Goal: Use online tool/utility: Utilize a website feature to perform a specific function

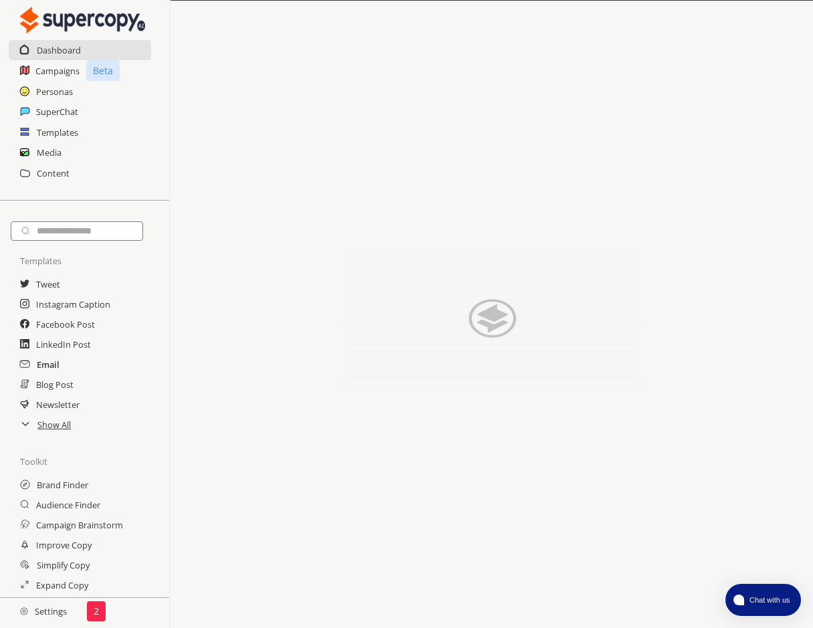
click at [49, 362] on h2 "Email" at bounding box center [48, 364] width 23 height 20
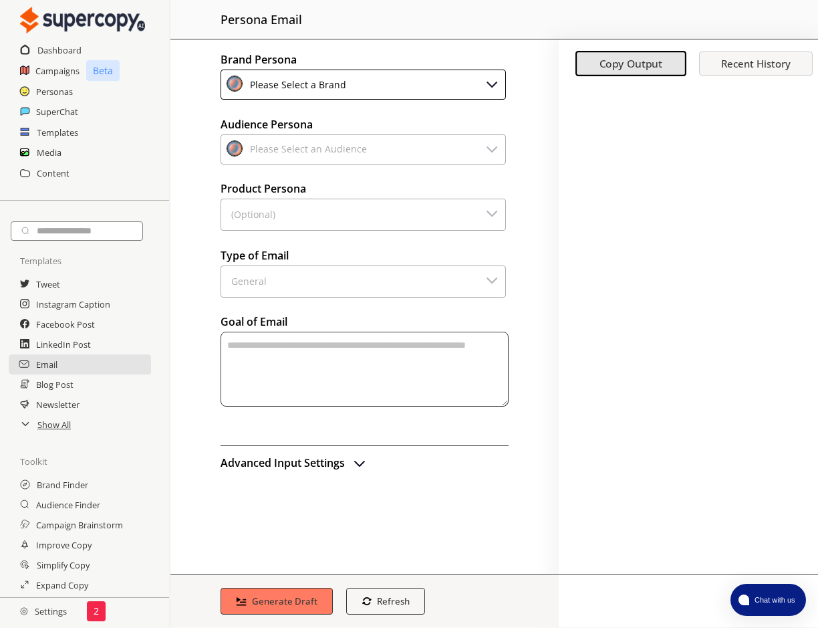
click at [475, 85] on div "Please Select a Brand" at bounding box center [363, 85] width 285 height 30
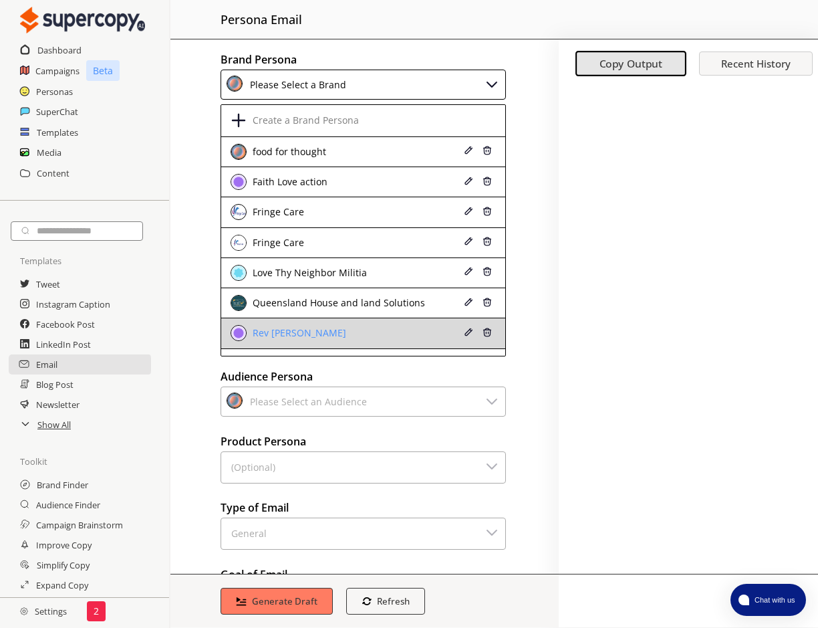
click at [405, 322] on li "Rev [PERSON_NAME]" at bounding box center [363, 333] width 284 height 30
click at [315, 332] on div "Rev [PERSON_NAME]" at bounding box center [297, 333] width 97 height 11
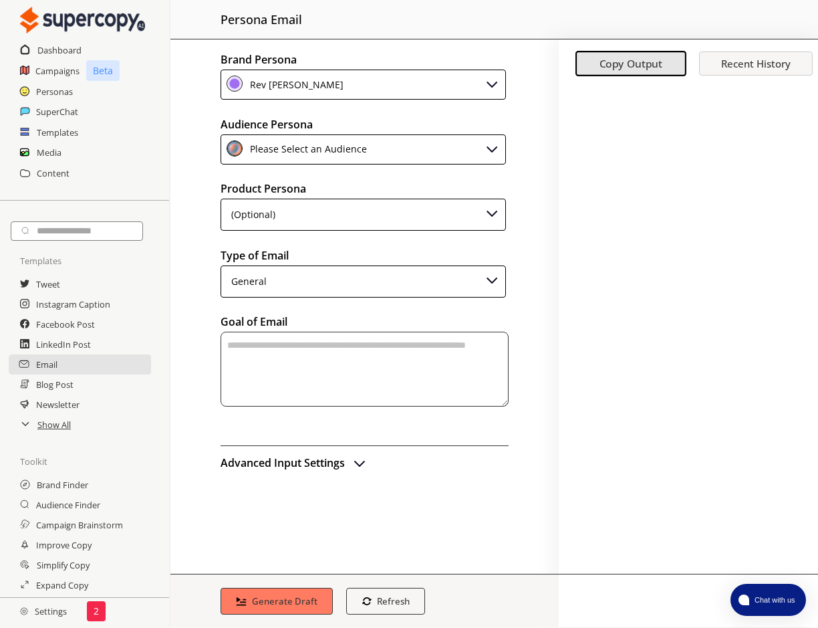
click at [437, 151] on div "Please Select an Audience" at bounding box center [363, 149] width 285 height 30
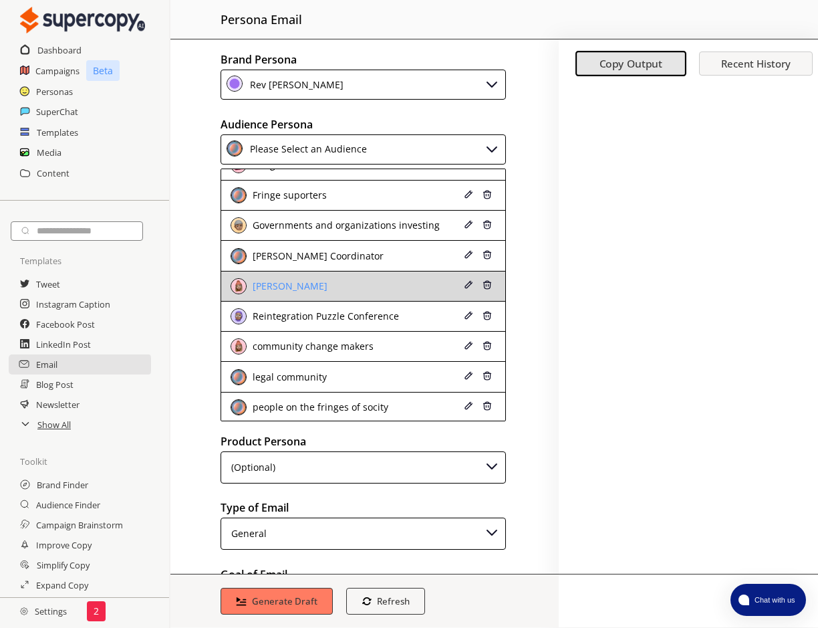
scroll to position [113, 0]
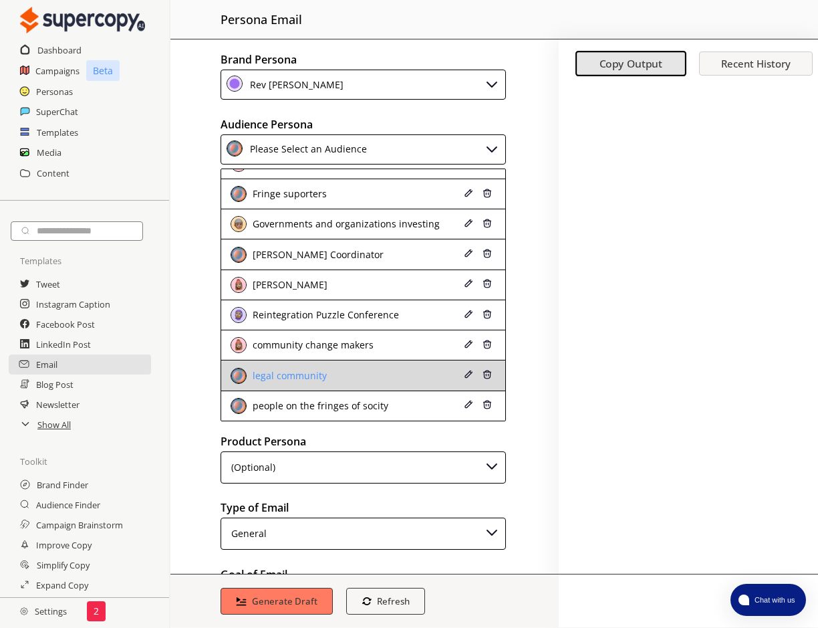
click at [349, 380] on div "legal community" at bounding box center [341, 376] width 220 height 16
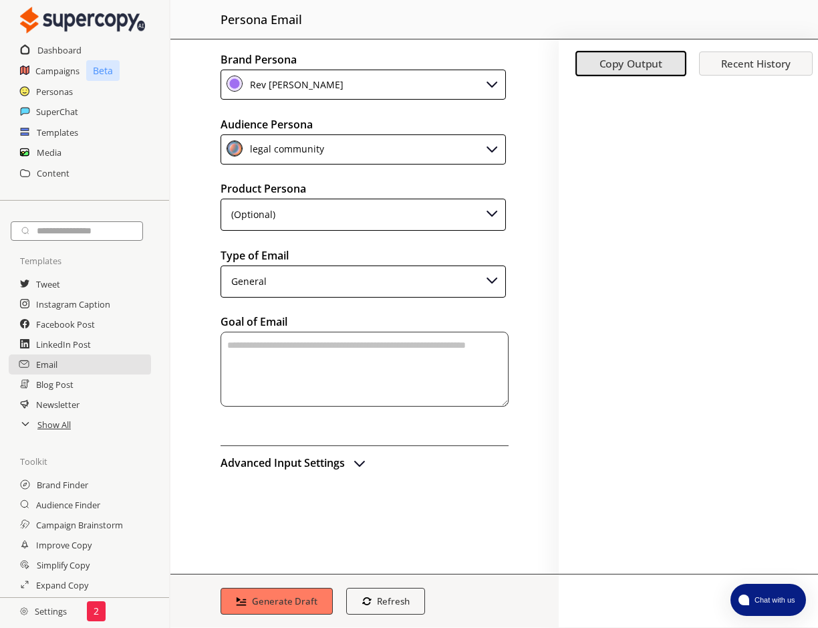
click at [374, 211] on div "(Optional)" at bounding box center [363, 215] width 285 height 32
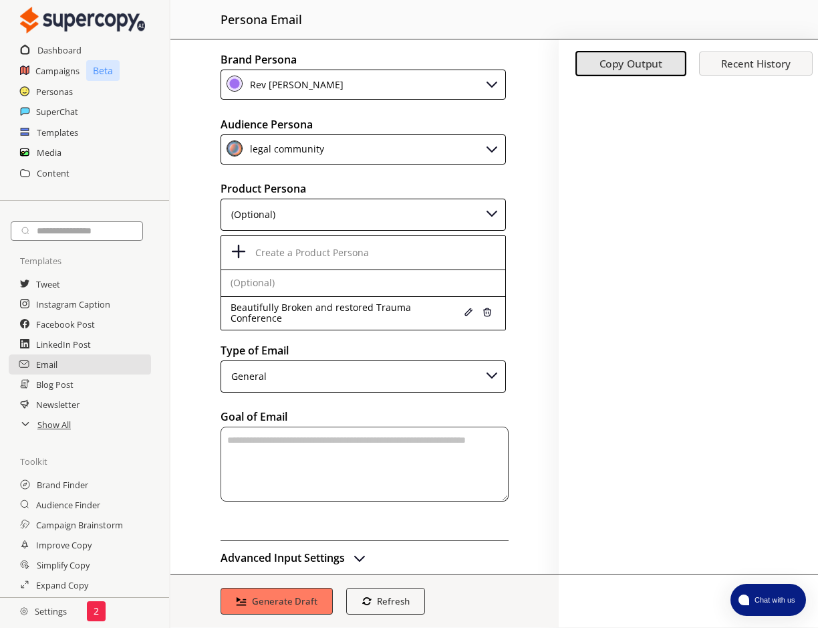
click at [374, 211] on div "(Optional)" at bounding box center [363, 215] width 285 height 32
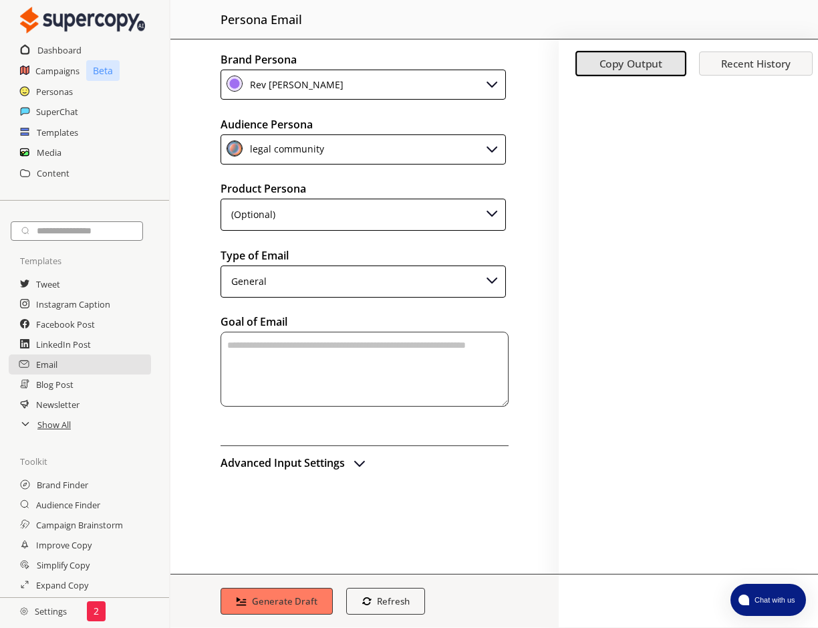
click at [372, 282] on div "General" at bounding box center [363, 281] width 285 height 32
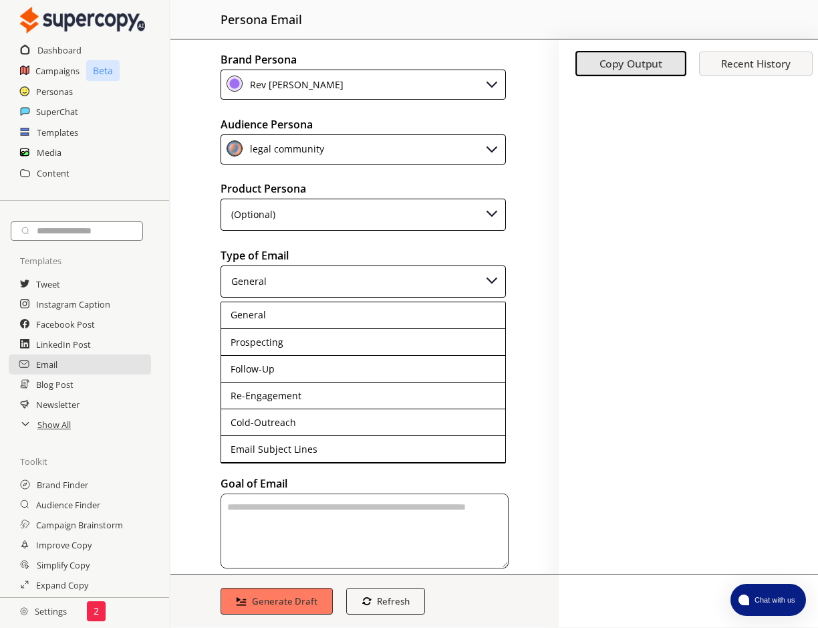
click at [372, 282] on div "General" at bounding box center [363, 281] width 285 height 32
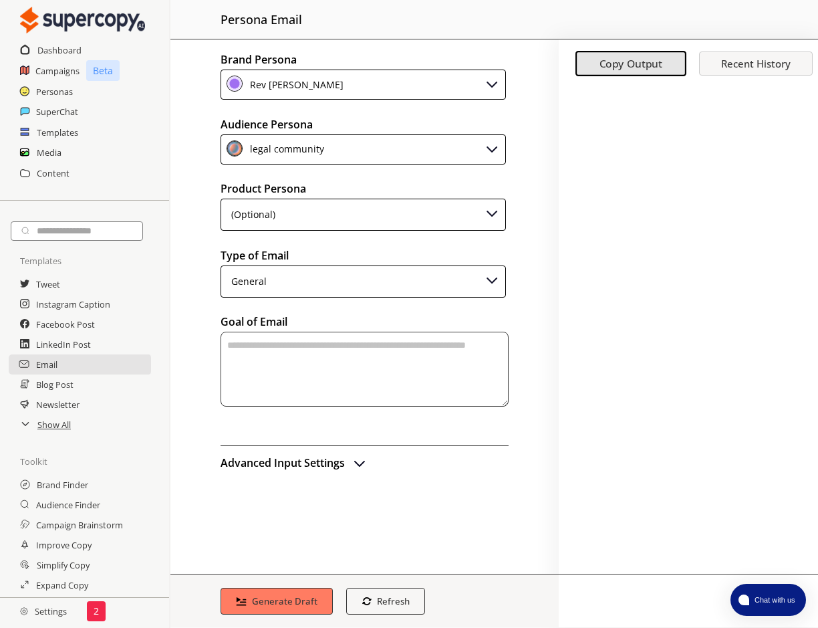
click at [360, 350] on textarea "textarea-textarea" at bounding box center [365, 369] width 288 height 75
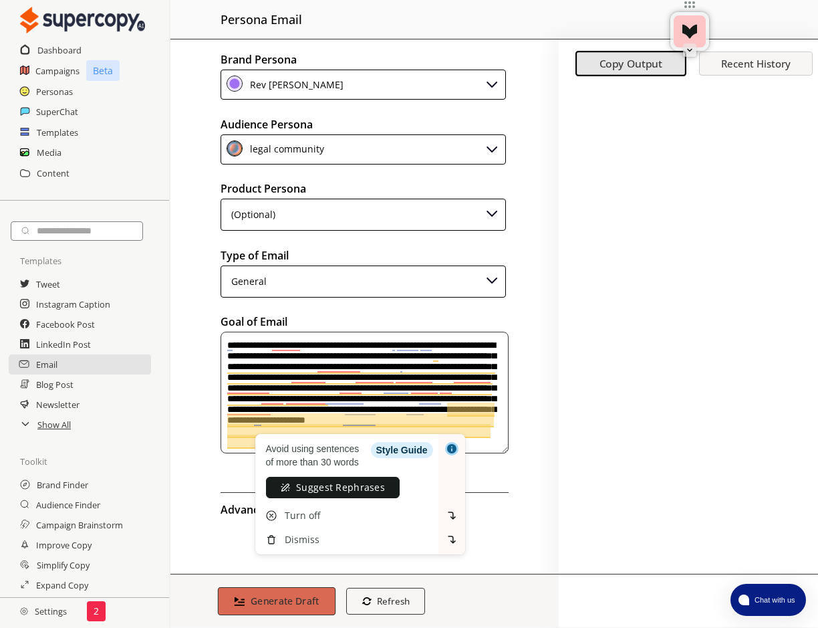
type textarea "**********"
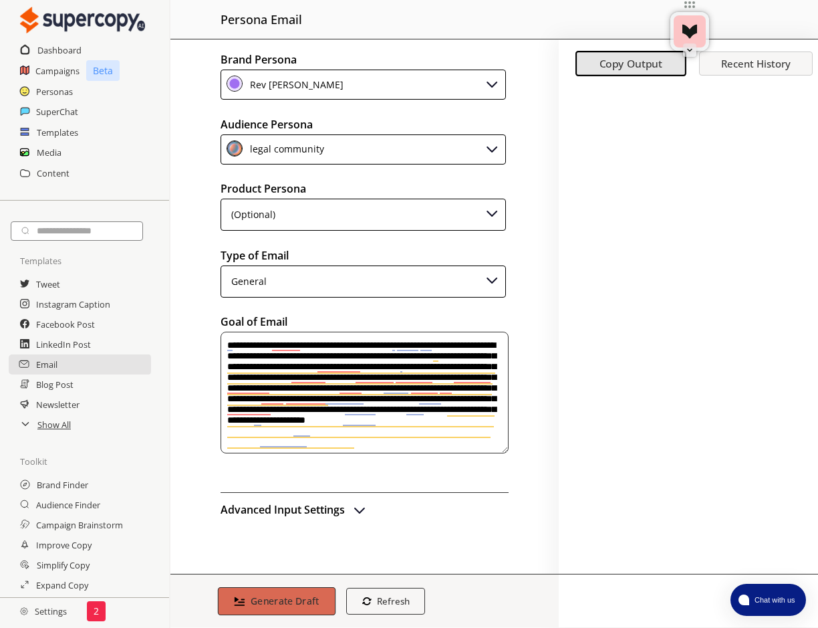
click at [269, 596] on b "Generate Draft" at bounding box center [285, 600] width 69 height 13
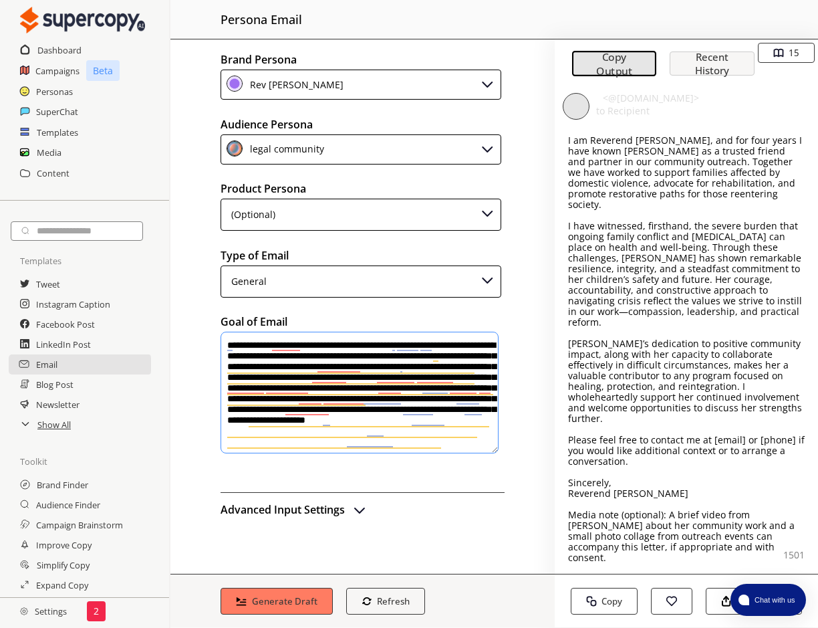
scroll to position [37, 0]
drag, startPoint x: 556, startPoint y: 144, endPoint x: 710, endPoint y: 485, distance: 374.6
click at [710, 485] on div "Subject: Letter of Support for [PERSON_NAME] Dear [Recipient Name], I am Revere…" at bounding box center [687, 349] width 264 height 447
drag, startPoint x: 710, startPoint y: 485, endPoint x: 633, endPoint y: 481, distance: 77.0
drag, startPoint x: 449, startPoint y: 440, endPoint x: 217, endPoint y: 346, distance: 249.7
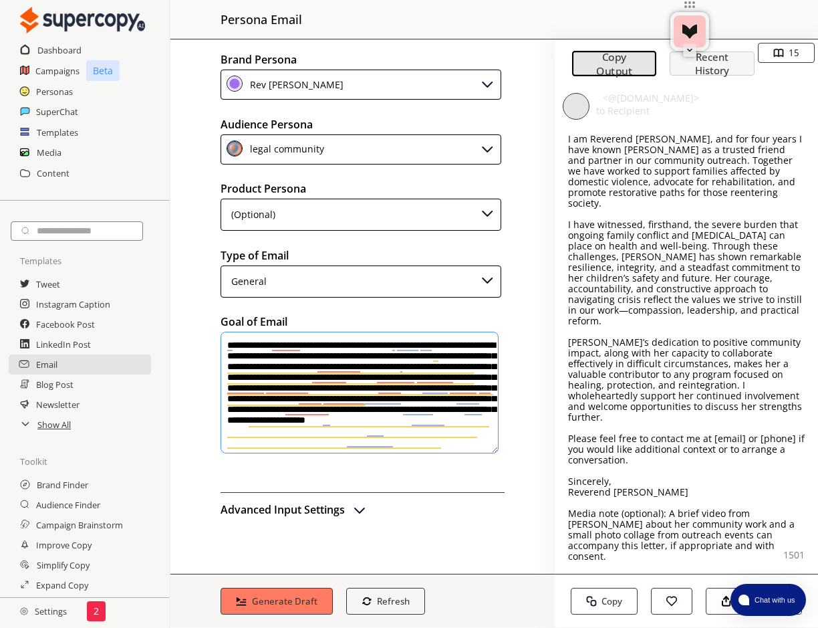
click at [211, 338] on div "Brand Persona Rev [PERSON_NAME] Audience Persona legal community Product Person…" at bounding box center [362, 306] width 384 height 534
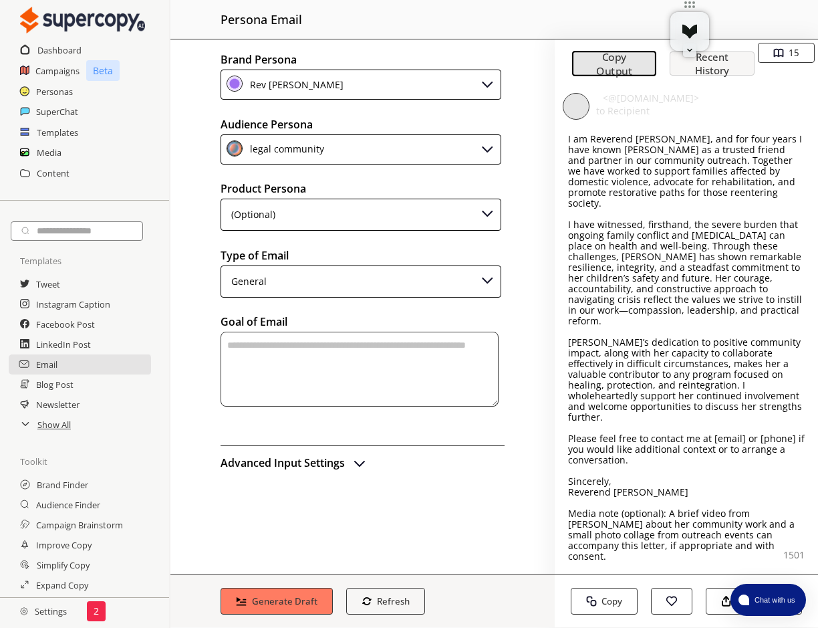
click at [251, 341] on textarea "textarea-textarea" at bounding box center [360, 369] width 278 height 75
paste textarea "**********"
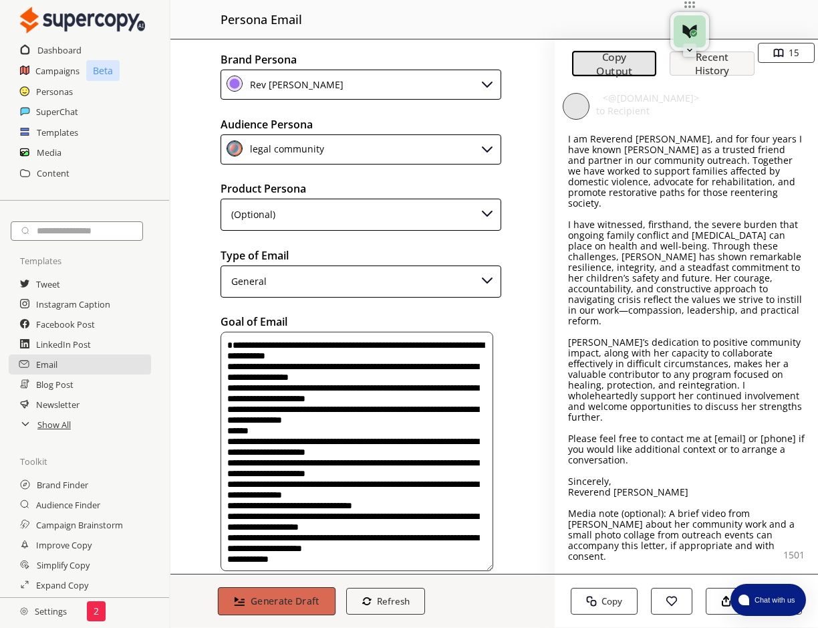
type textarea "**********"
click at [285, 595] on b "Generate Draft" at bounding box center [285, 600] width 69 height 13
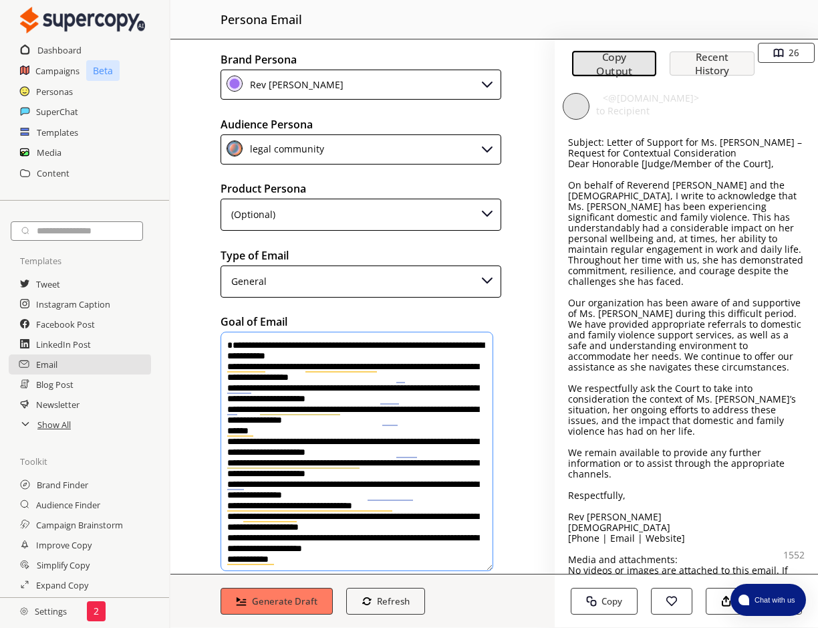
scroll to position [0, 0]
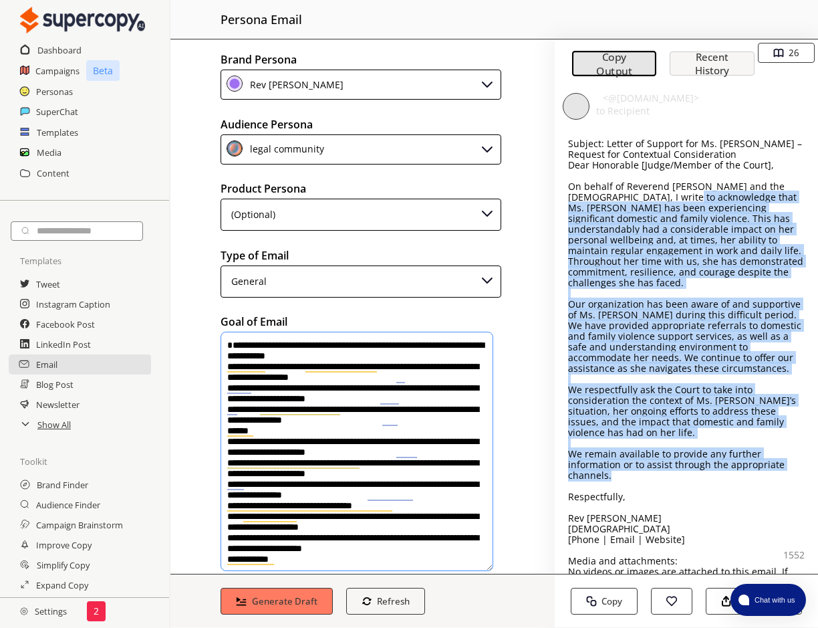
drag, startPoint x: 668, startPoint y: 199, endPoint x: 780, endPoint y: 464, distance: 287.9
click at [780, 464] on div "Subject: Letter of Support for Ms. [PERSON_NAME] – Request for Contextual Consi…" at bounding box center [686, 378] width 237 height 481
drag, startPoint x: 780, startPoint y: 464, endPoint x: 721, endPoint y: 452, distance: 60.7
copy div "loremipsumd sita Co. Adipisc eli sedd eiusmodtempo incididuntu laboreet dol mag…"
